Goal: Information Seeking & Learning: Learn about a topic

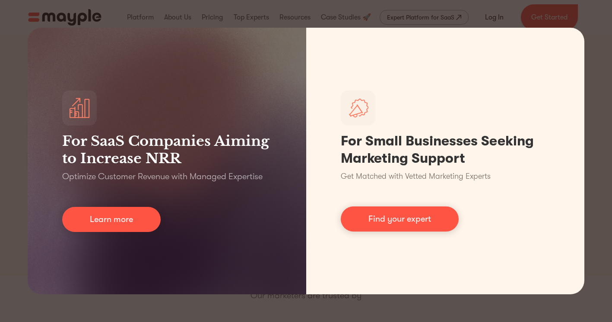
click at [594, 52] on div "For SaaS Companies Aiming to Increase NRR Optimize Customer Revenue with Manage…" at bounding box center [306, 161] width 612 height 322
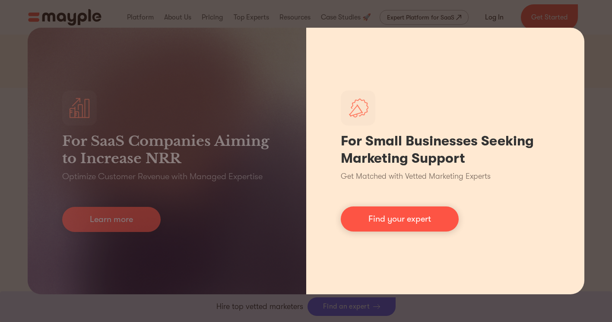
scroll to position [184, 0]
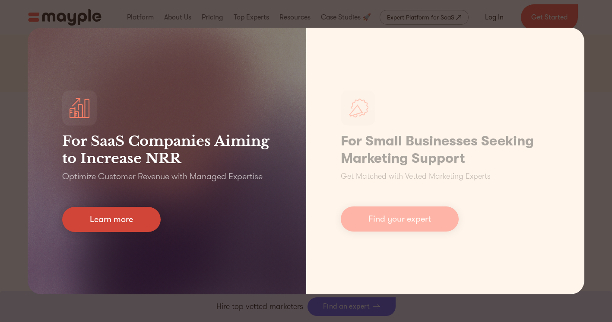
click at [153, 215] on link "Learn more" at bounding box center [111, 219] width 99 height 25
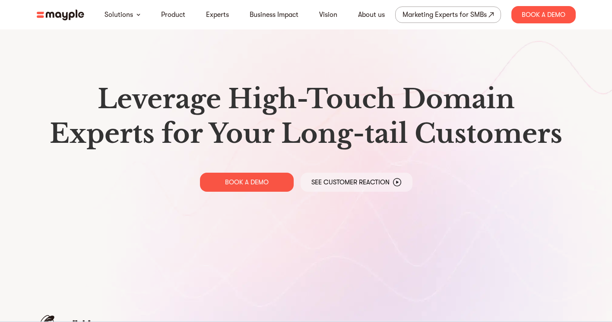
click at [76, 14] on img at bounding box center [61, 15] width 48 height 11
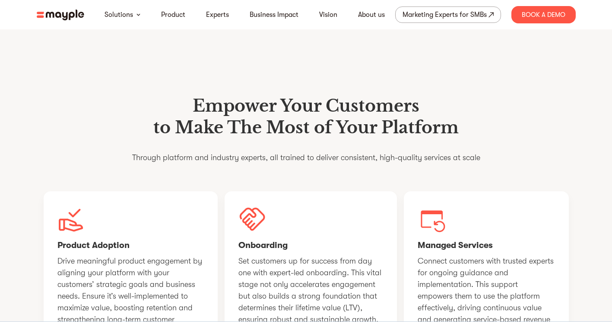
scroll to position [594, 0]
